Goal: Browse casually

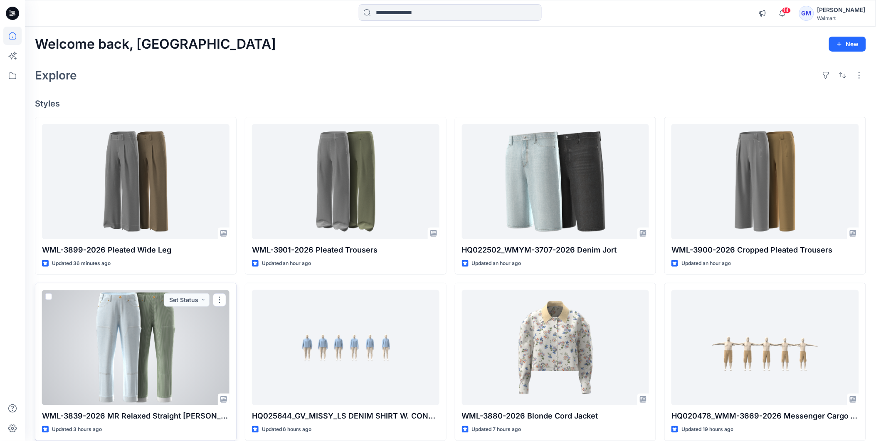
click at [156, 334] on div at bounding box center [136, 347] width 188 height 115
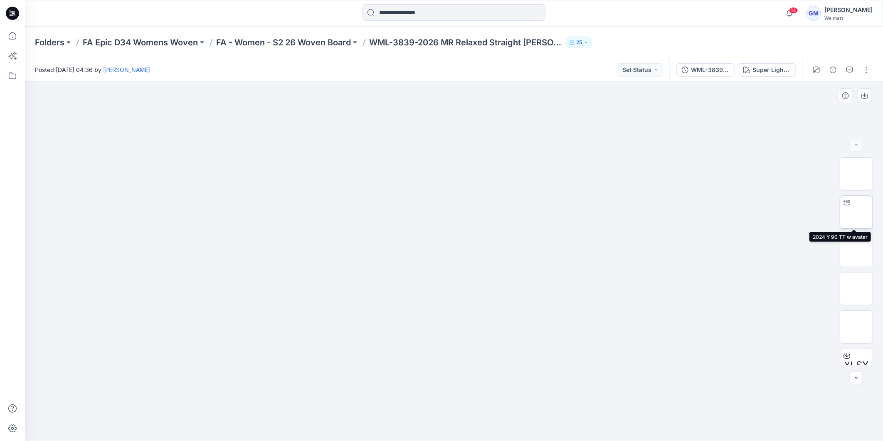
click at [857, 212] on img at bounding box center [857, 212] width 0 height 0
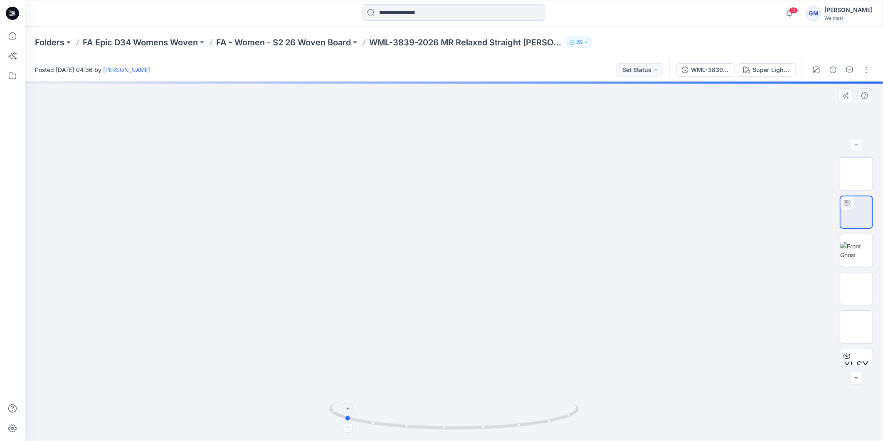
drag, startPoint x: 474, startPoint y: 425, endPoint x: 383, endPoint y: 419, distance: 90.9
click at [383, 419] on icon at bounding box center [455, 416] width 252 height 31
drag, startPoint x: 458, startPoint y: 302, endPoint x: 440, endPoint y: 133, distance: 169.9
drag, startPoint x: 439, startPoint y: 428, endPoint x: 564, endPoint y: 389, distance: 130.6
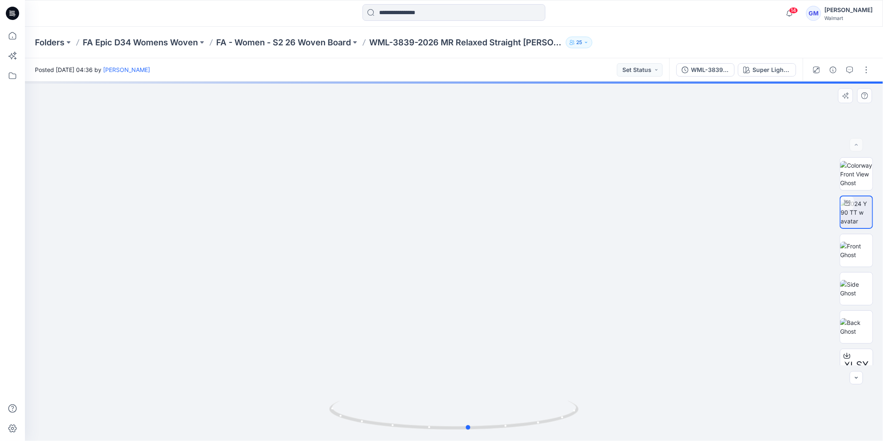
click at [564, 389] on div at bounding box center [454, 261] width 858 height 359
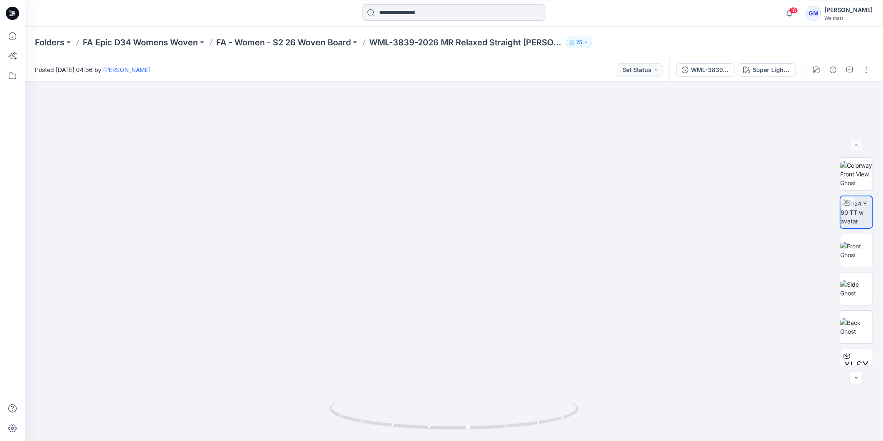
click at [385, 17] on input at bounding box center [454, 12] width 183 height 17
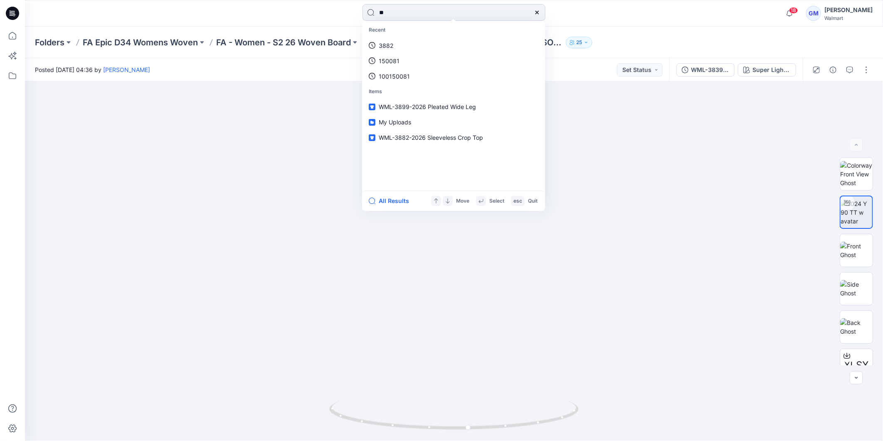
type input "*"
click at [292, 193] on img at bounding box center [454, 114] width 689 height 654
